Goal: Navigation & Orientation: Go to known website

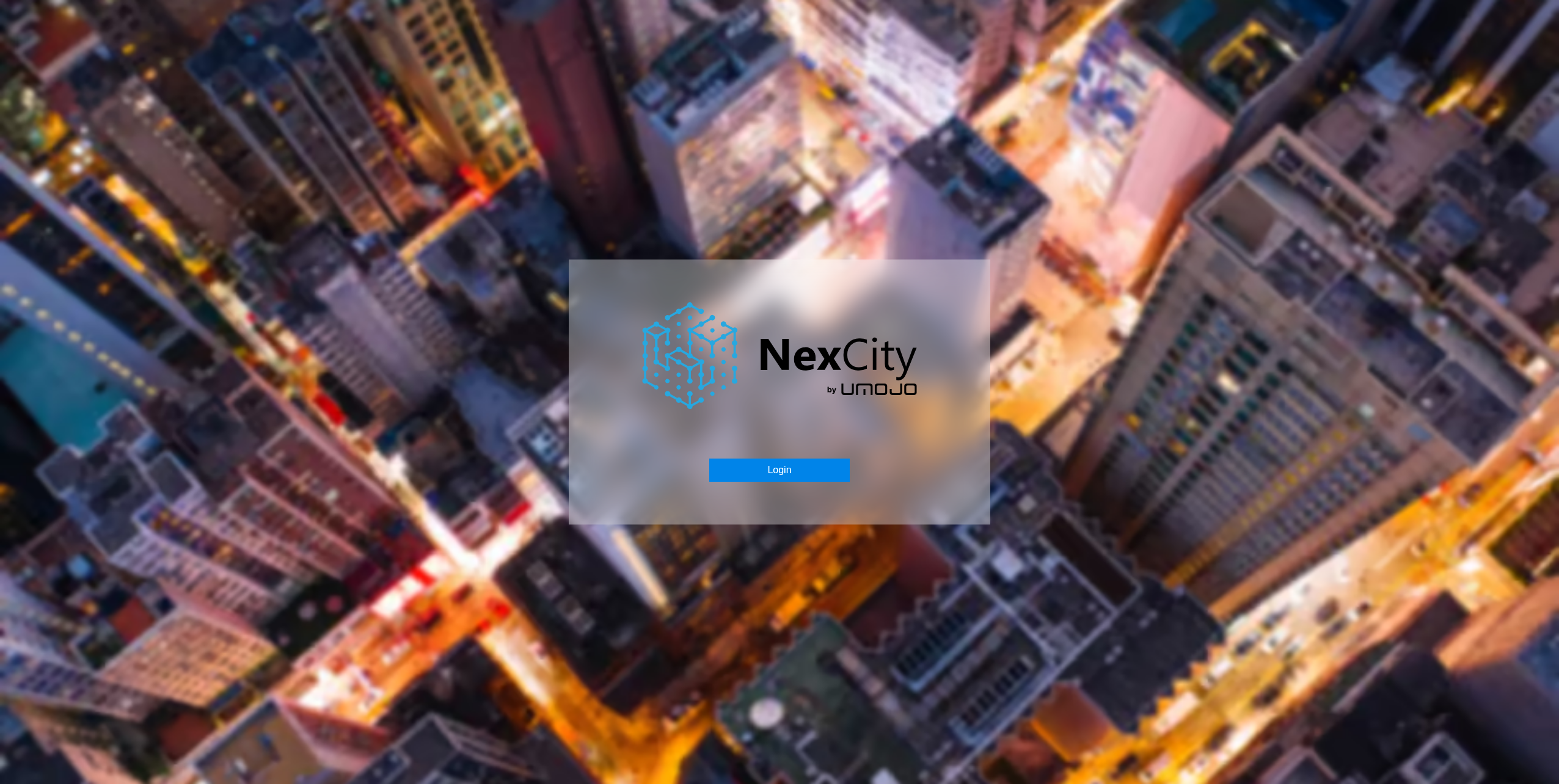
click at [775, 463] on button "Login" at bounding box center [779, 471] width 140 height 23
